Goal: Task Accomplishment & Management: Manage account settings

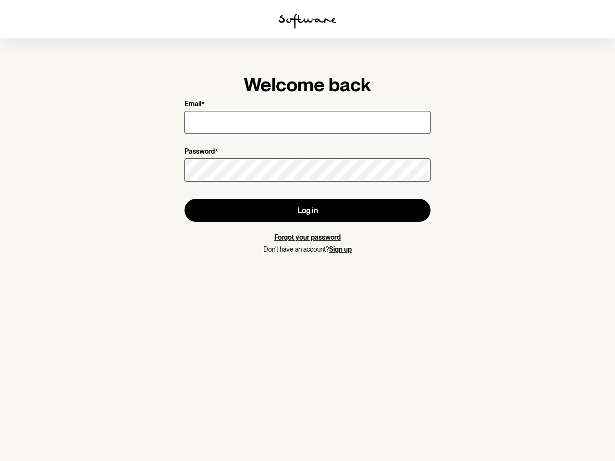
click at [307, 21] on img at bounding box center [308, 20] width 58 height 15
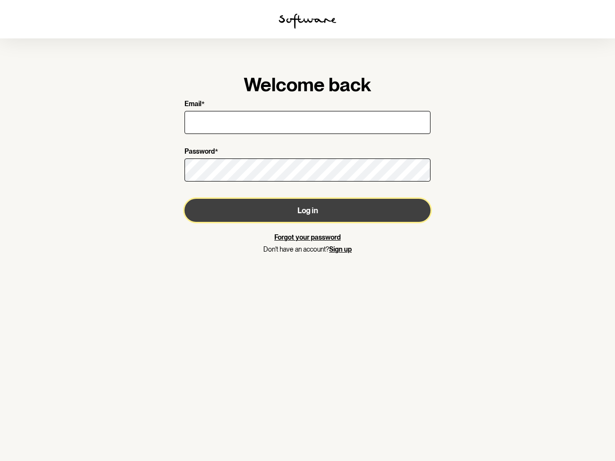
click at [307, 210] on button "Log in" at bounding box center [307, 210] width 246 height 23
